Goal: Task Accomplishment & Management: Manage account settings

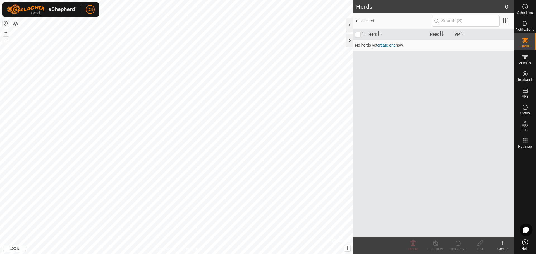
click at [350, 39] on div at bounding box center [349, 40] width 7 height 13
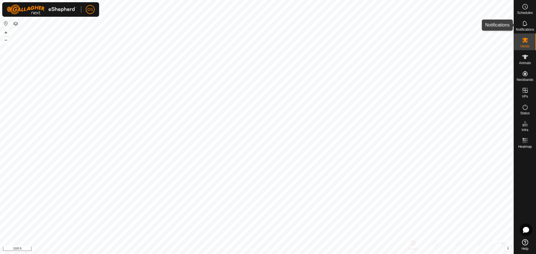
click at [528, 25] on icon at bounding box center [525, 23] width 7 height 7
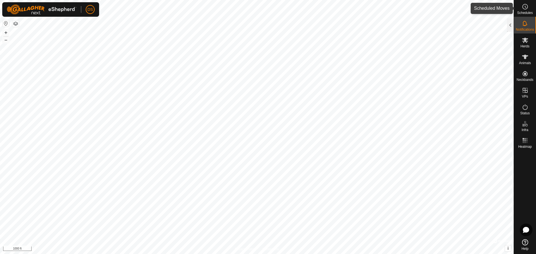
click at [525, 7] on icon at bounding box center [525, 6] width 7 height 7
click at [528, 42] on icon at bounding box center [525, 40] width 7 height 7
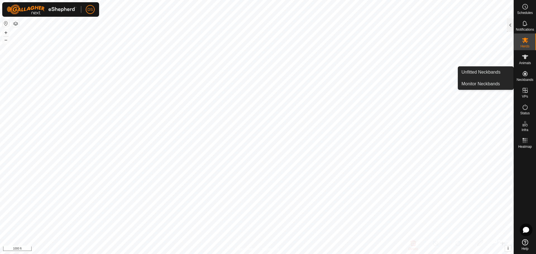
click at [525, 68] on div "Neckbands" at bounding box center [525, 75] width 22 height 17
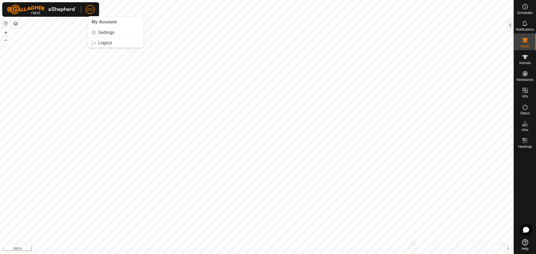
click at [99, 24] on span "My Account" at bounding box center [104, 22] width 25 height 5
click at [87, 10] on p-avatar "DS" at bounding box center [90, 9] width 9 height 9
click at [100, 32] on link "Settings" at bounding box center [115, 32] width 55 height 9
click at [105, 34] on link "Settings" at bounding box center [115, 32] width 55 height 9
click at [527, 109] on icon at bounding box center [525, 107] width 7 height 7
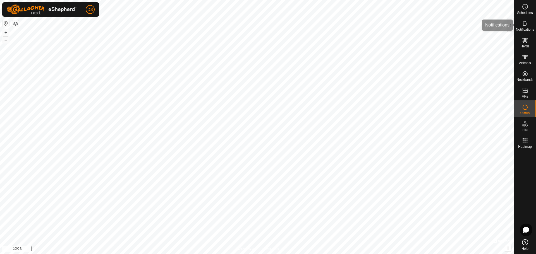
click at [526, 29] on span "Notifications" at bounding box center [525, 29] width 18 height 3
click at [509, 22] on div at bounding box center [510, 24] width 7 height 13
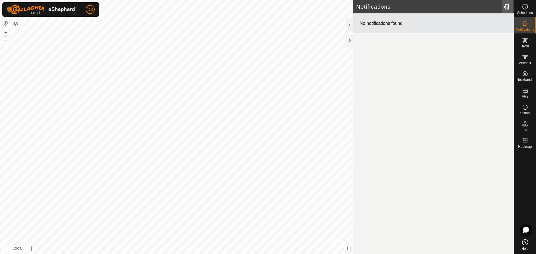
click at [508, 6] on div at bounding box center [507, 7] width 11 height 16
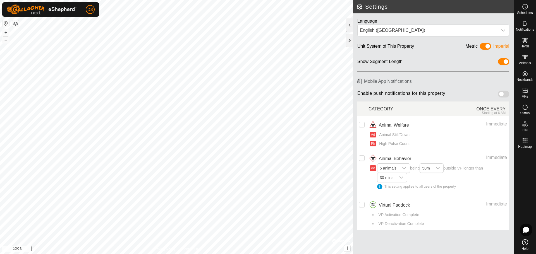
click at [501, 92] on span at bounding box center [503, 94] width 11 height 7
click at [352, 42] on div at bounding box center [349, 40] width 7 height 13
